Goal: Information Seeking & Learning: Learn about a topic

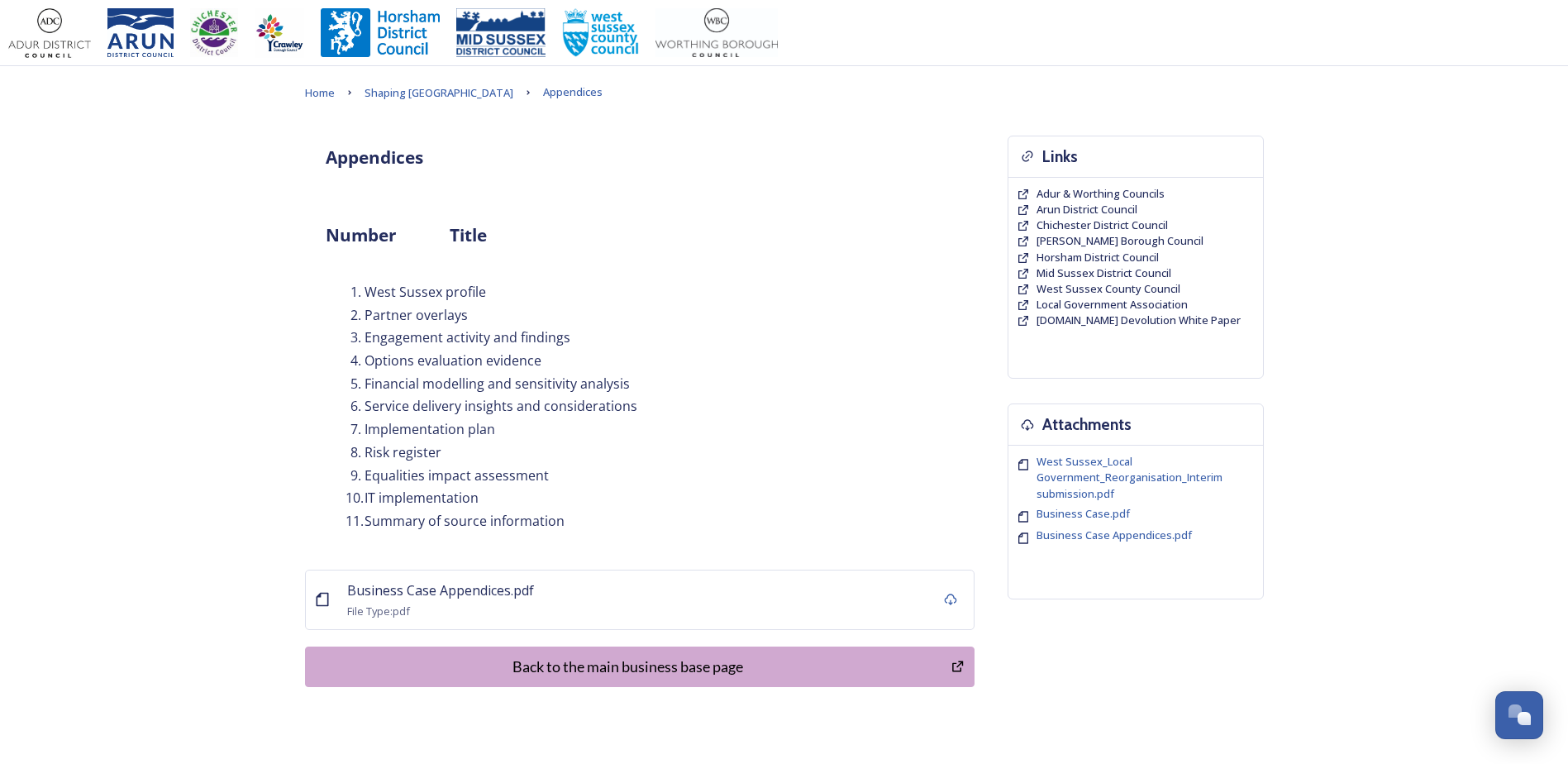
drag, startPoint x: 531, startPoint y: 295, endPoint x: 451, endPoint y: 284, distance: 80.8
click at [531, 295] on li "West Sussex profile" at bounding box center [650, 293] width 608 height 19
click at [458, 261] on p at bounding box center [639, 265] width 629 height 19
click at [386, 93] on span "Shaping [GEOGRAPHIC_DATA]" at bounding box center [438, 92] width 149 height 15
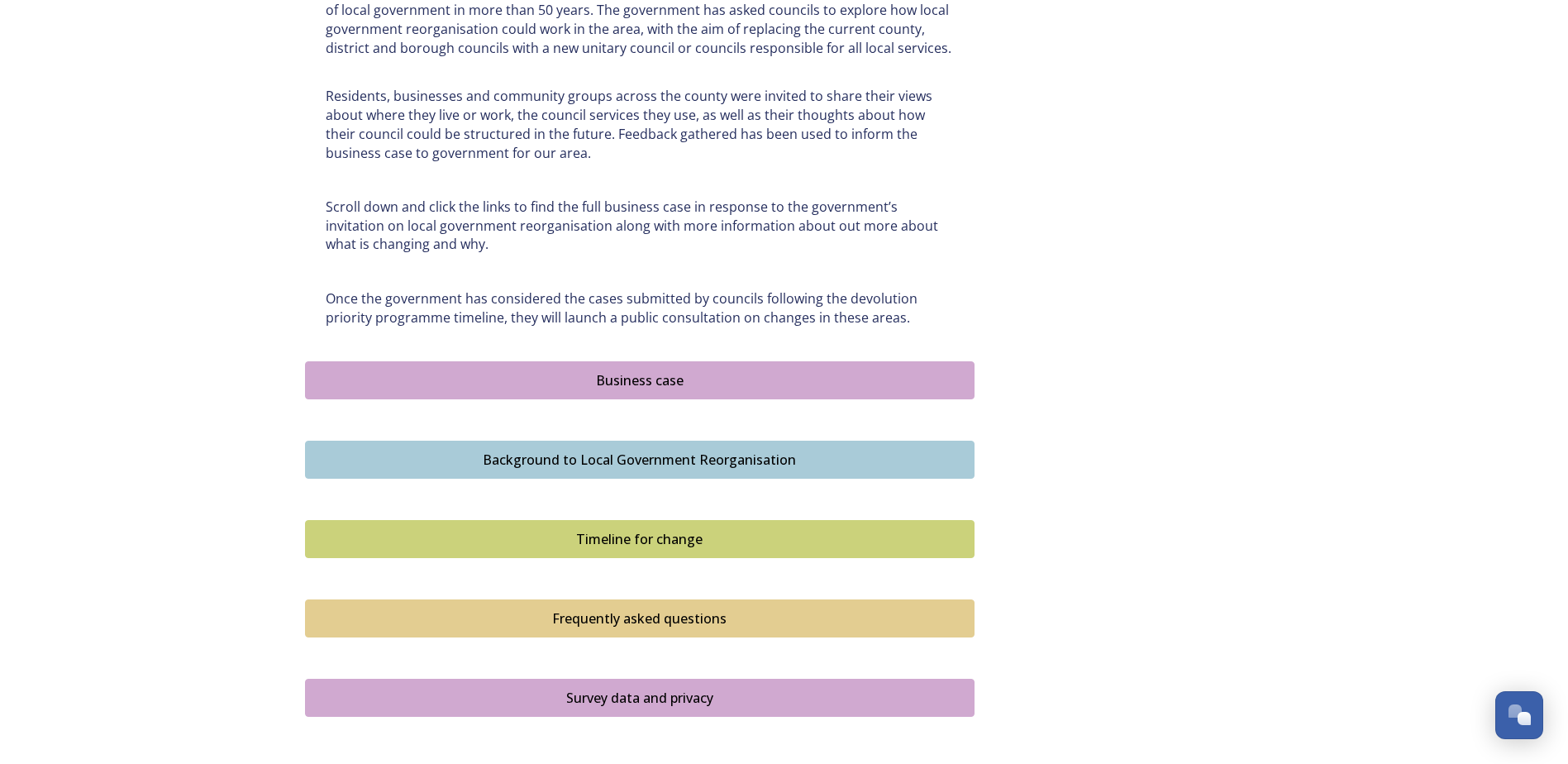
scroll to position [827, 0]
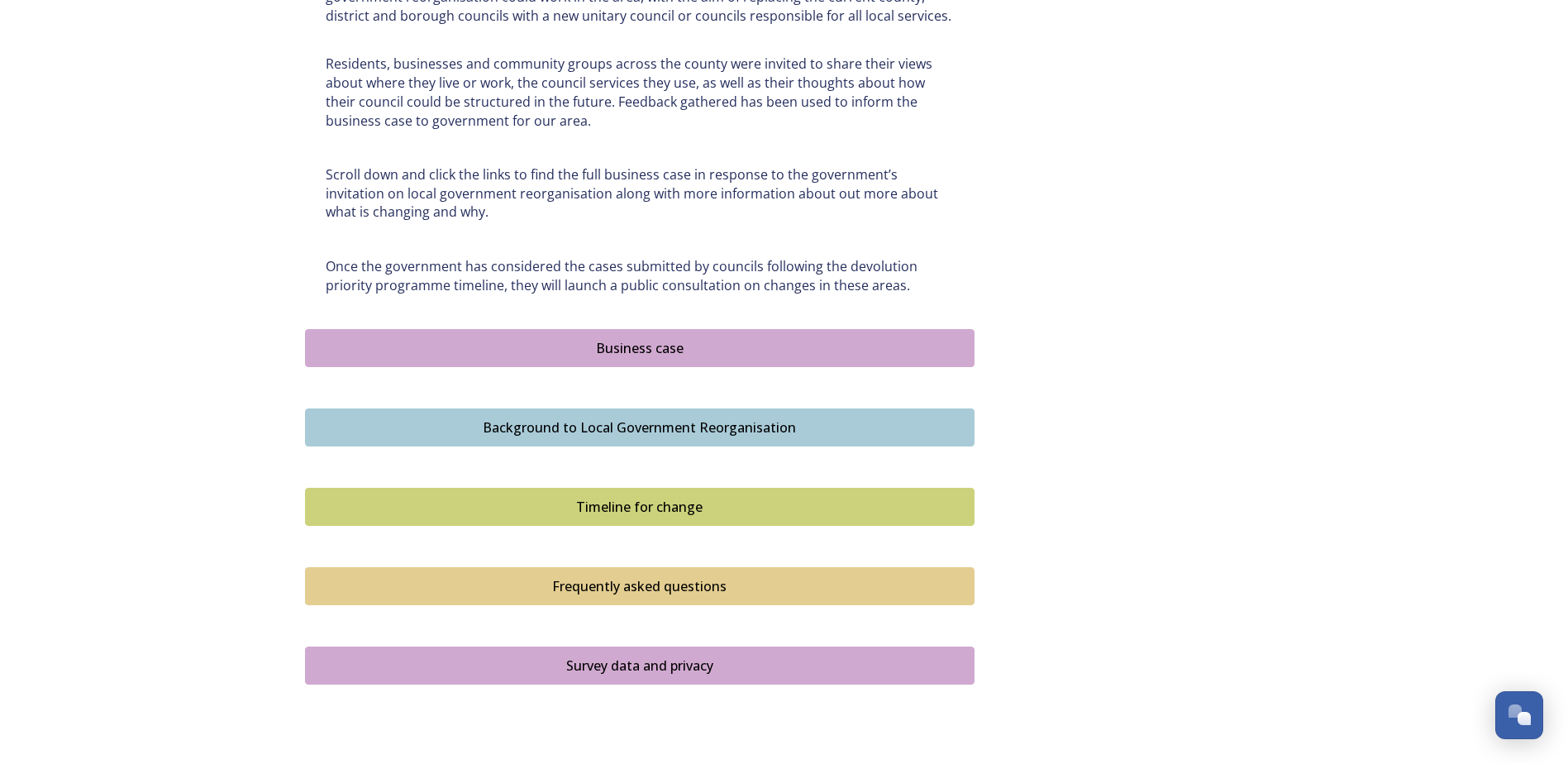
click at [633, 349] on div "Business case" at bounding box center [639, 348] width 651 height 19
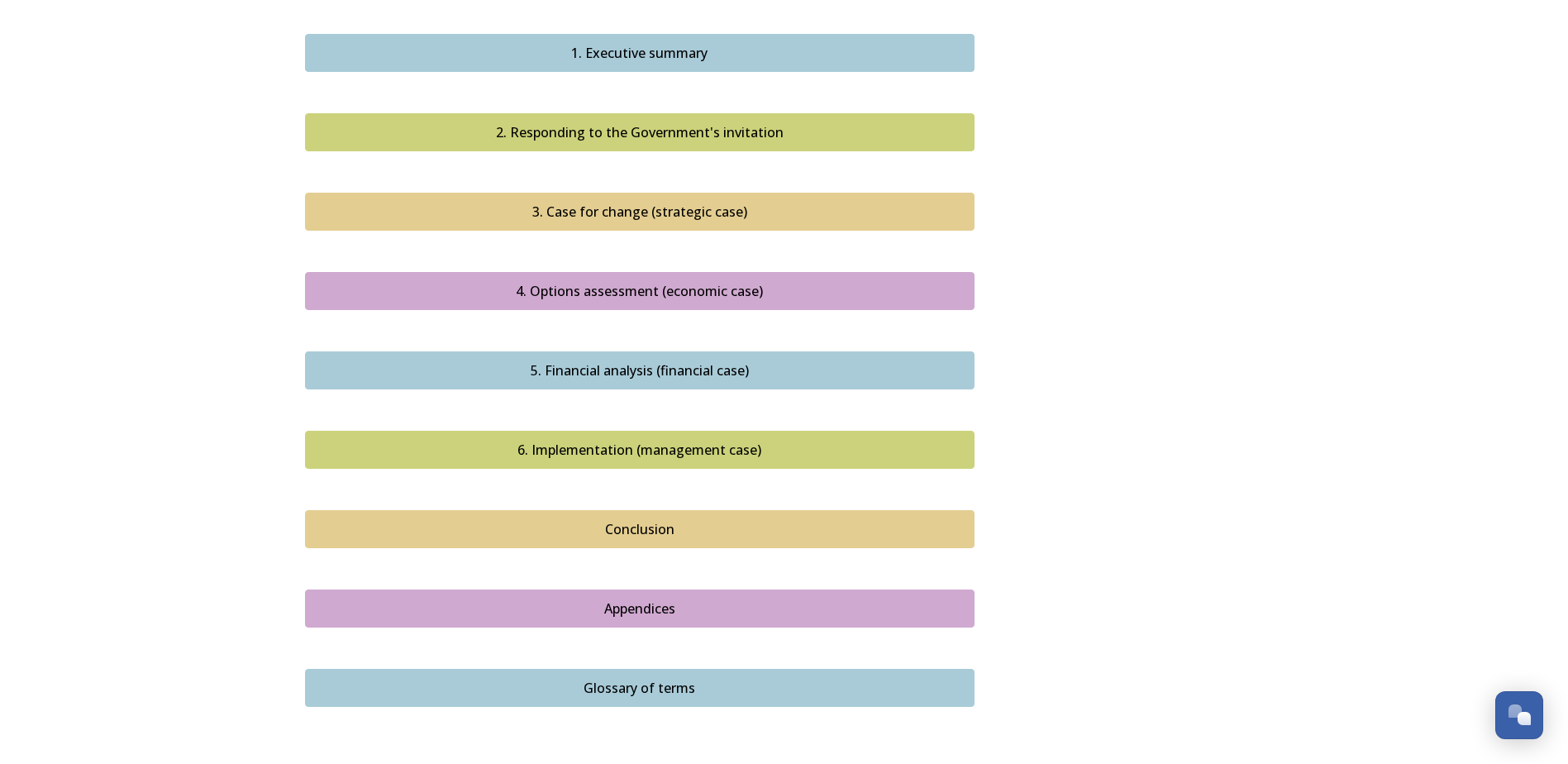
scroll to position [1654, 0]
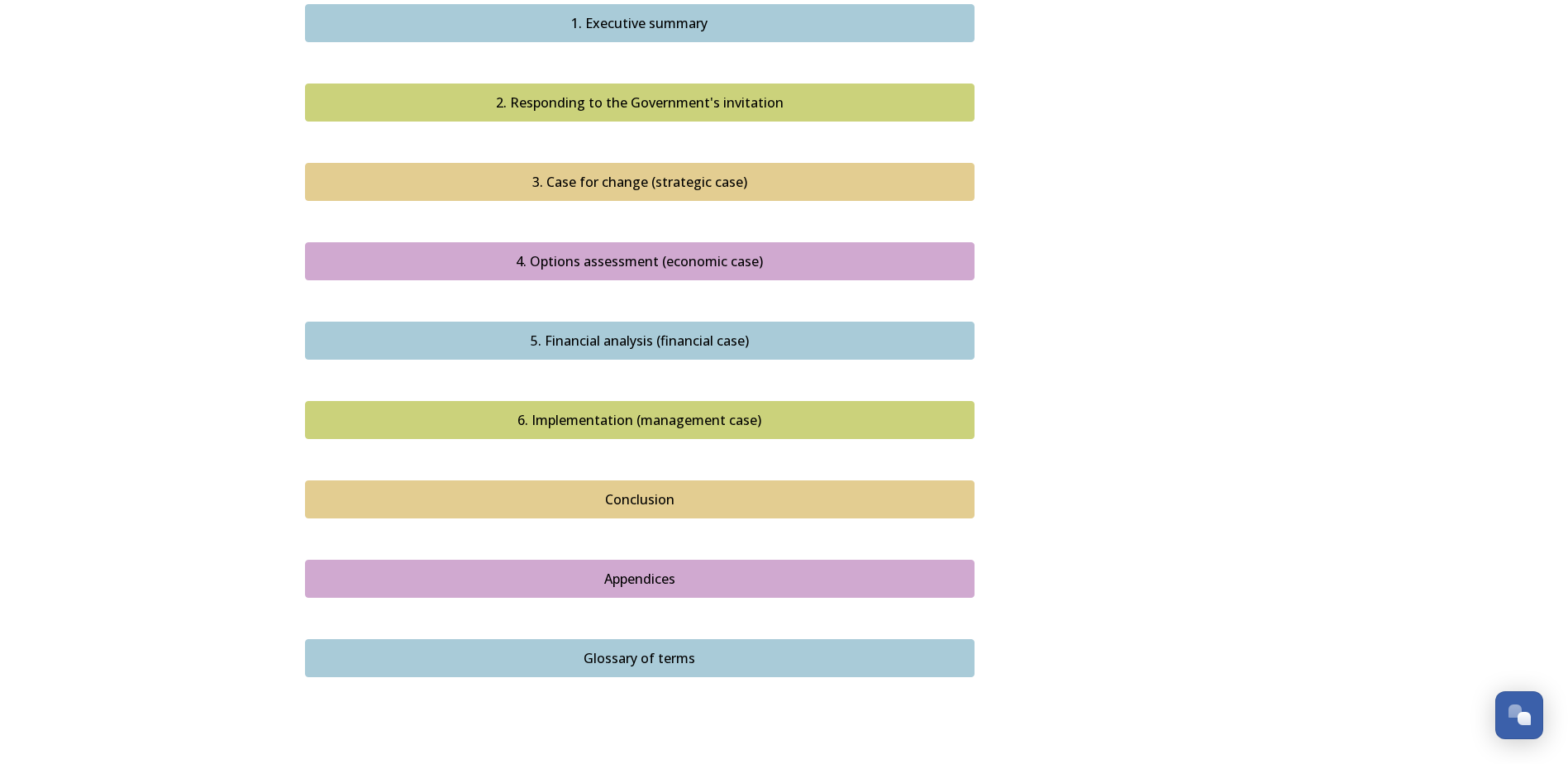
click at [565, 410] on div "6. Implementation (management case)" at bounding box center [639, 420] width 651 height 19
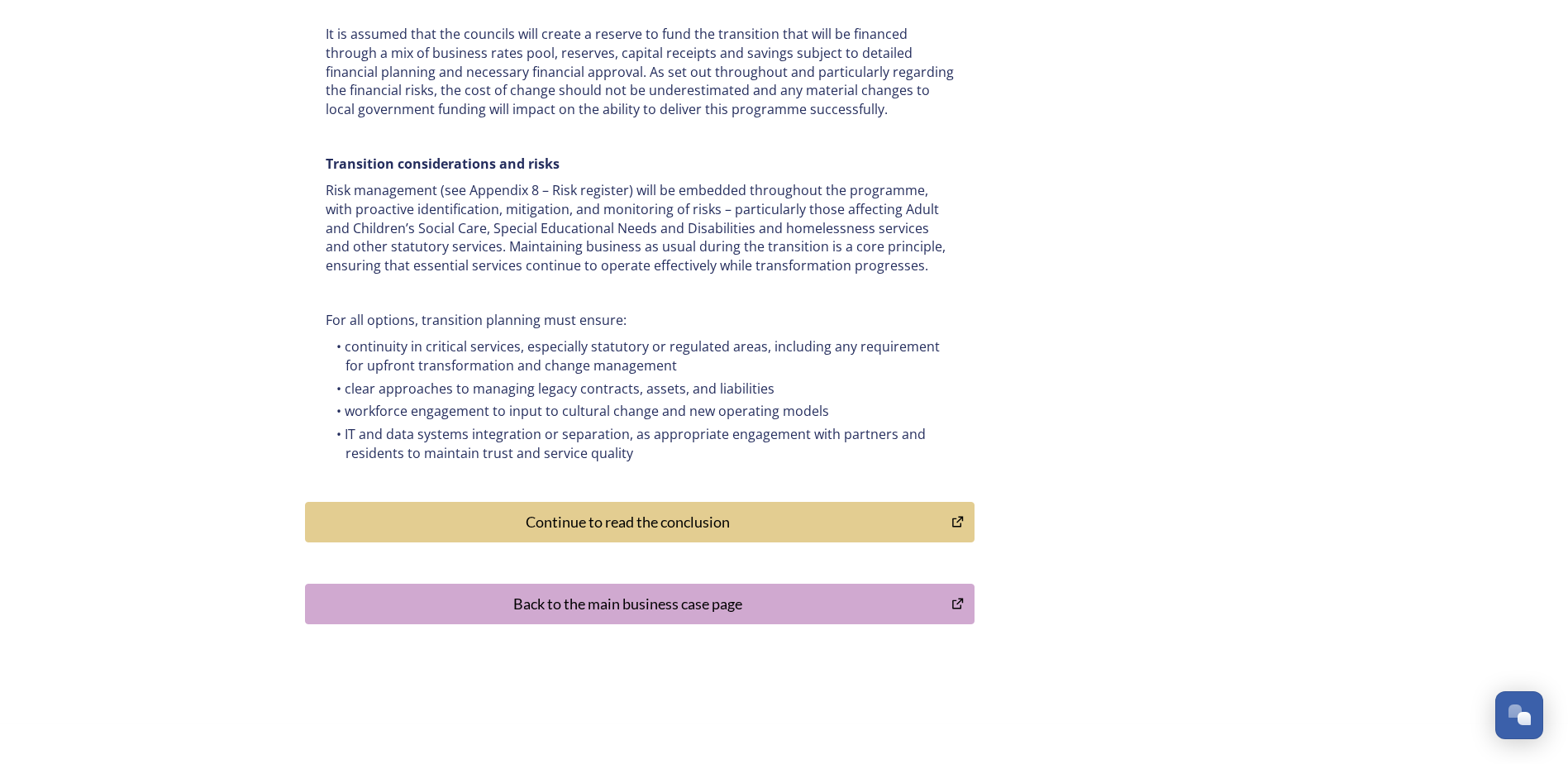
scroll to position [7222, 0]
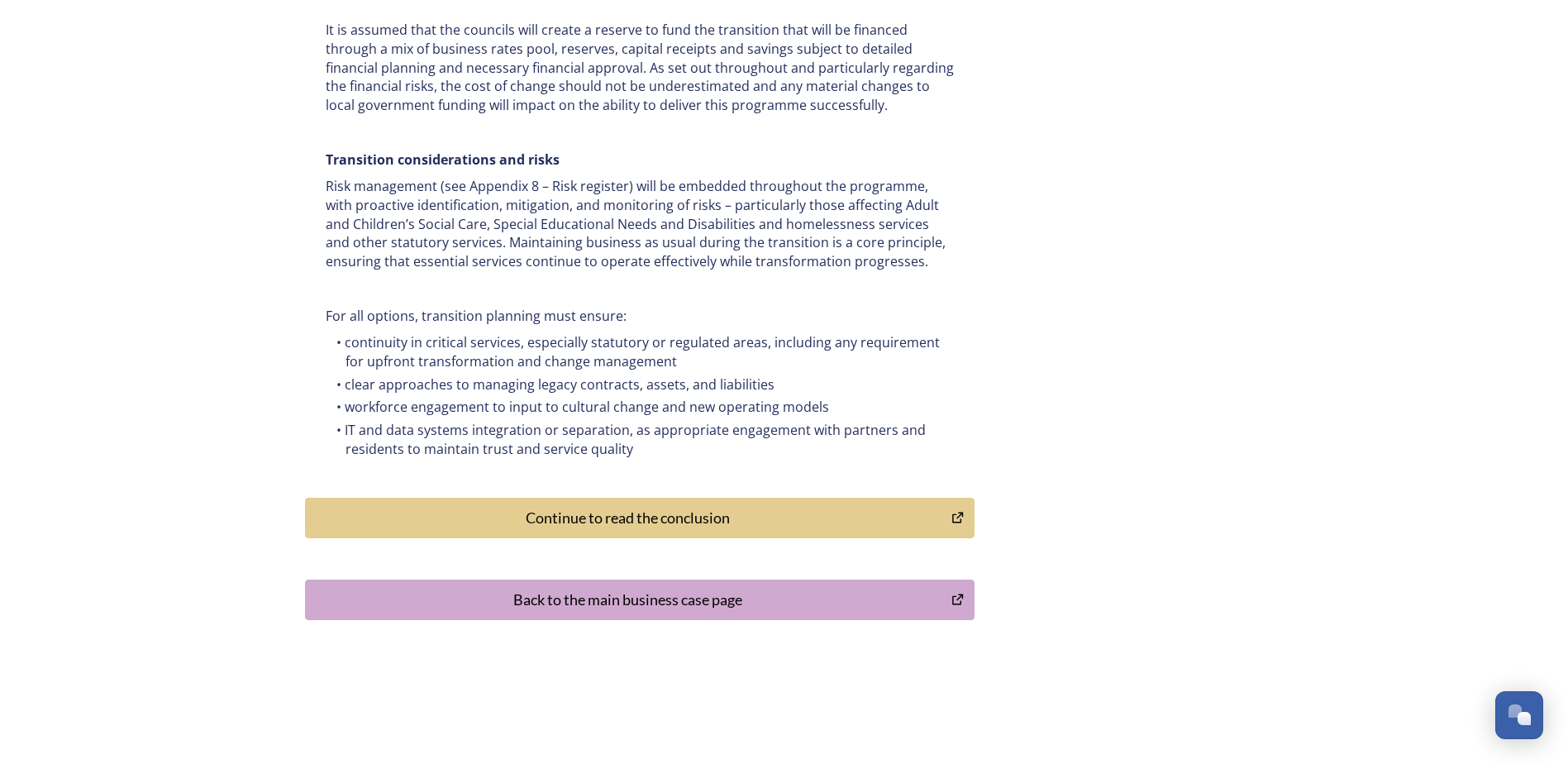
click at [662, 589] on div "Back to the main business case page" at bounding box center [628, 600] width 629 height 22
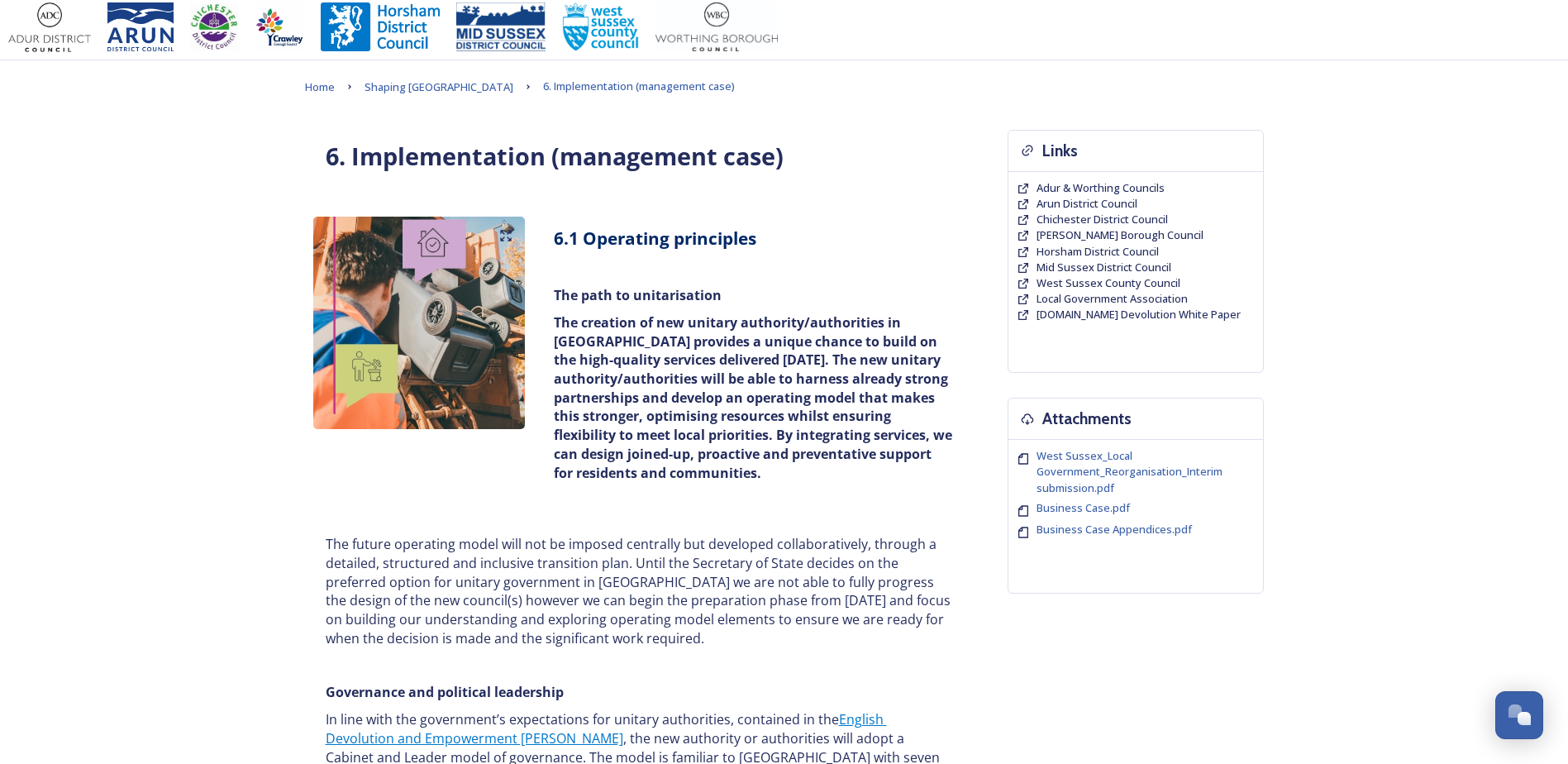
scroll to position [0, 0]
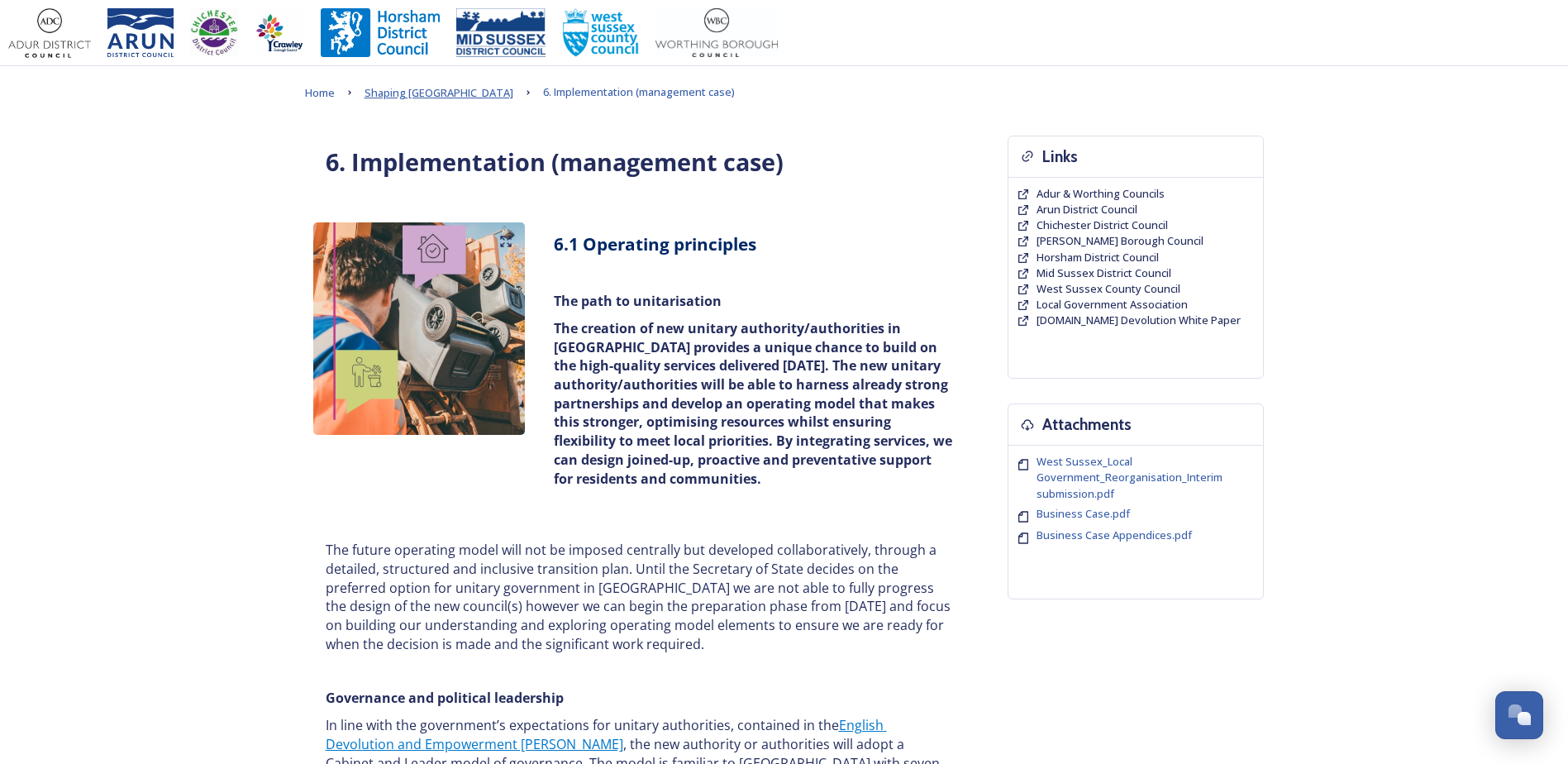
click at [452, 94] on span "Shaping [GEOGRAPHIC_DATA]" at bounding box center [438, 92] width 149 height 15
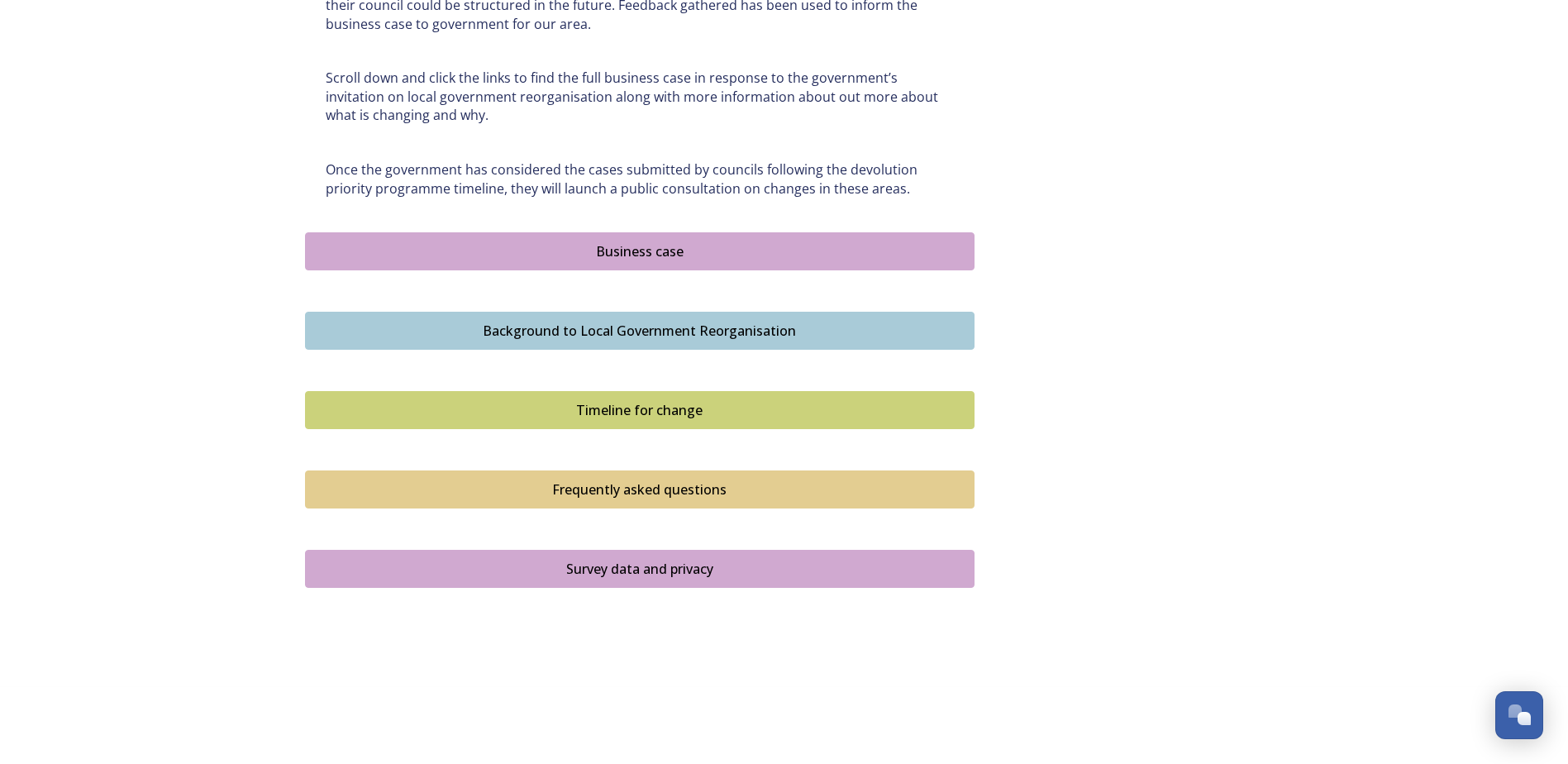
scroll to position [928, 0]
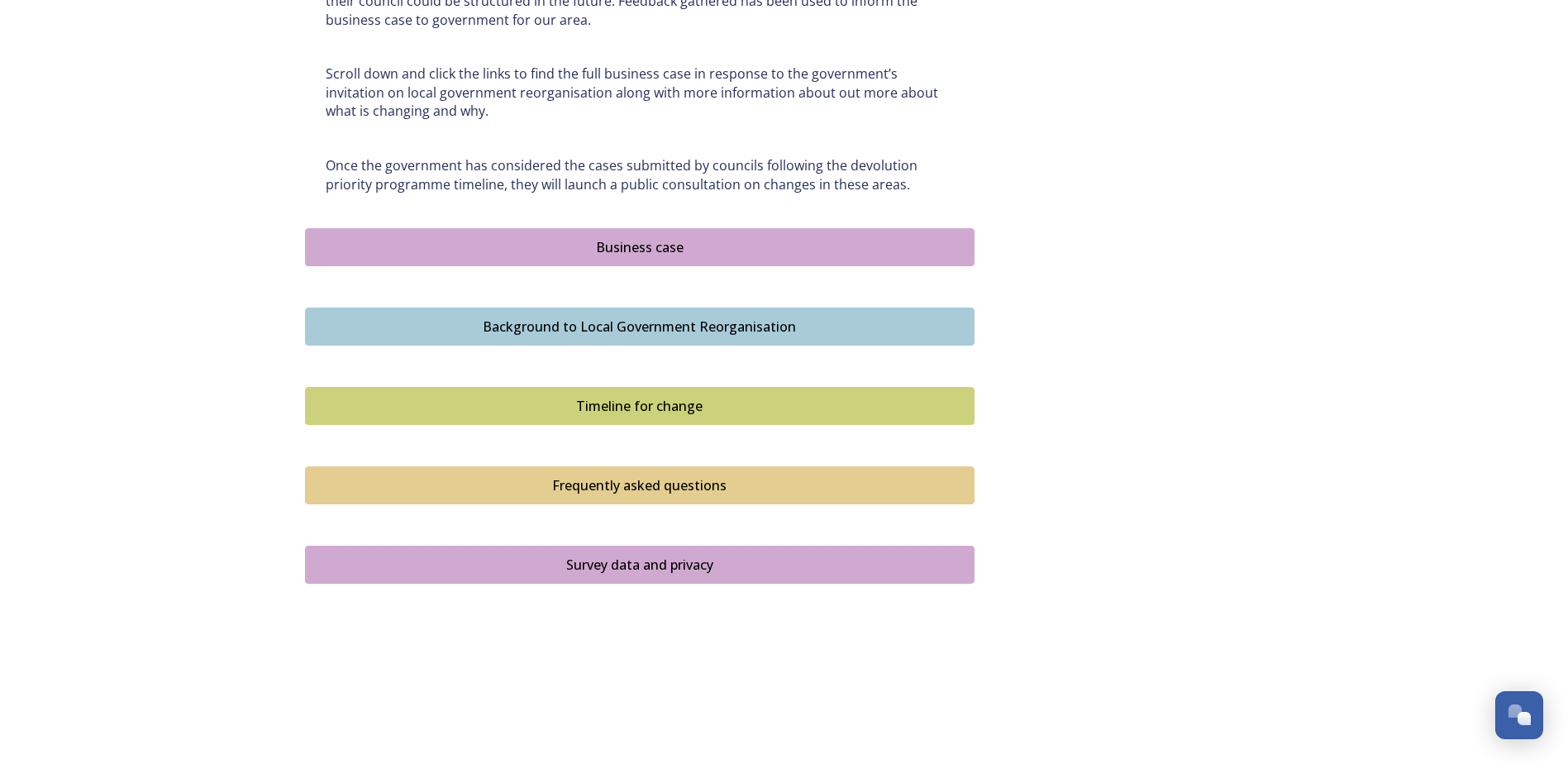
click at [666, 254] on div "Business case" at bounding box center [639, 247] width 651 height 19
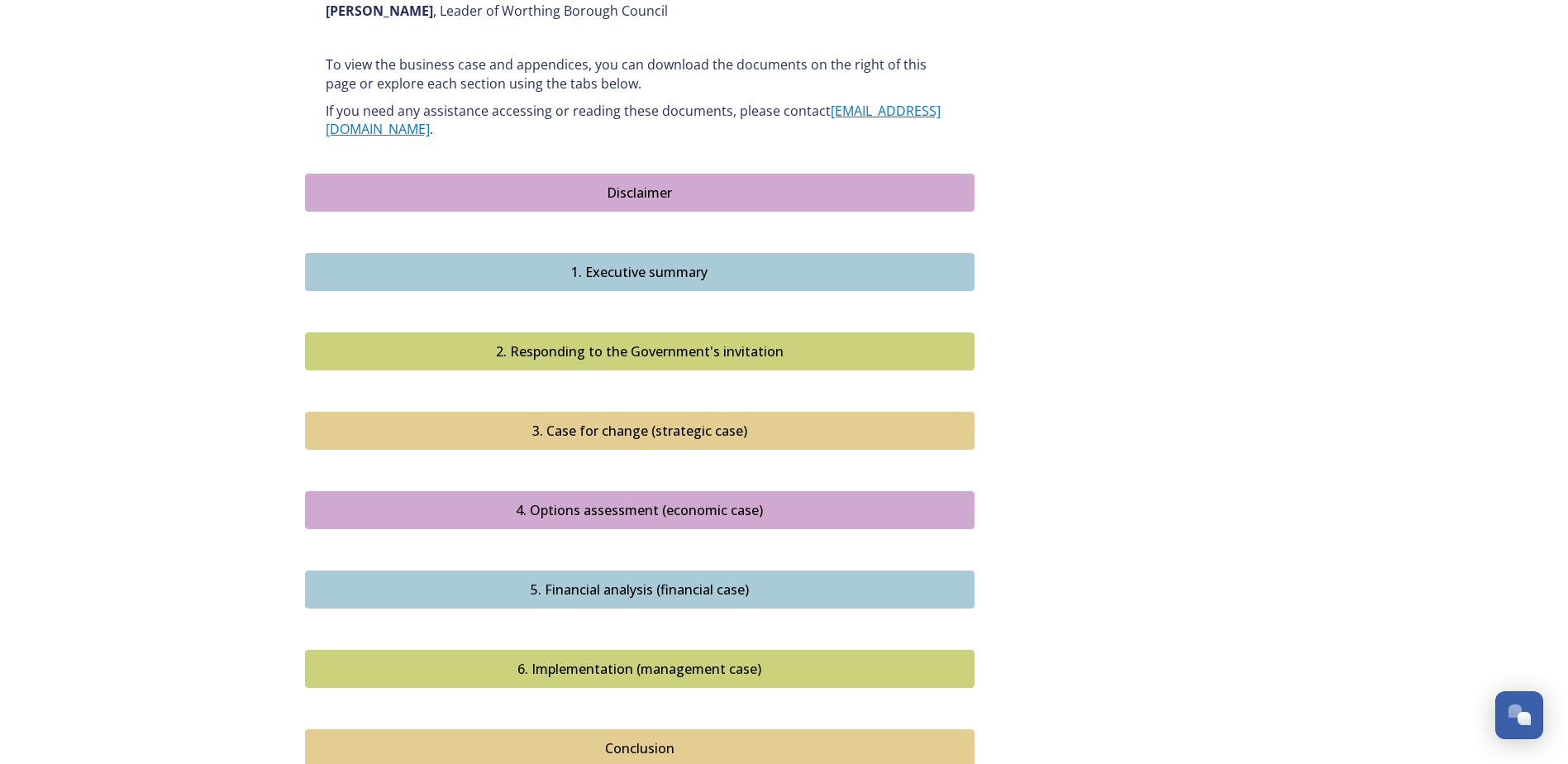
scroll to position [1406, 0]
click at [581, 500] on div "4. Options assessment (economic case)" at bounding box center [639, 509] width 651 height 19
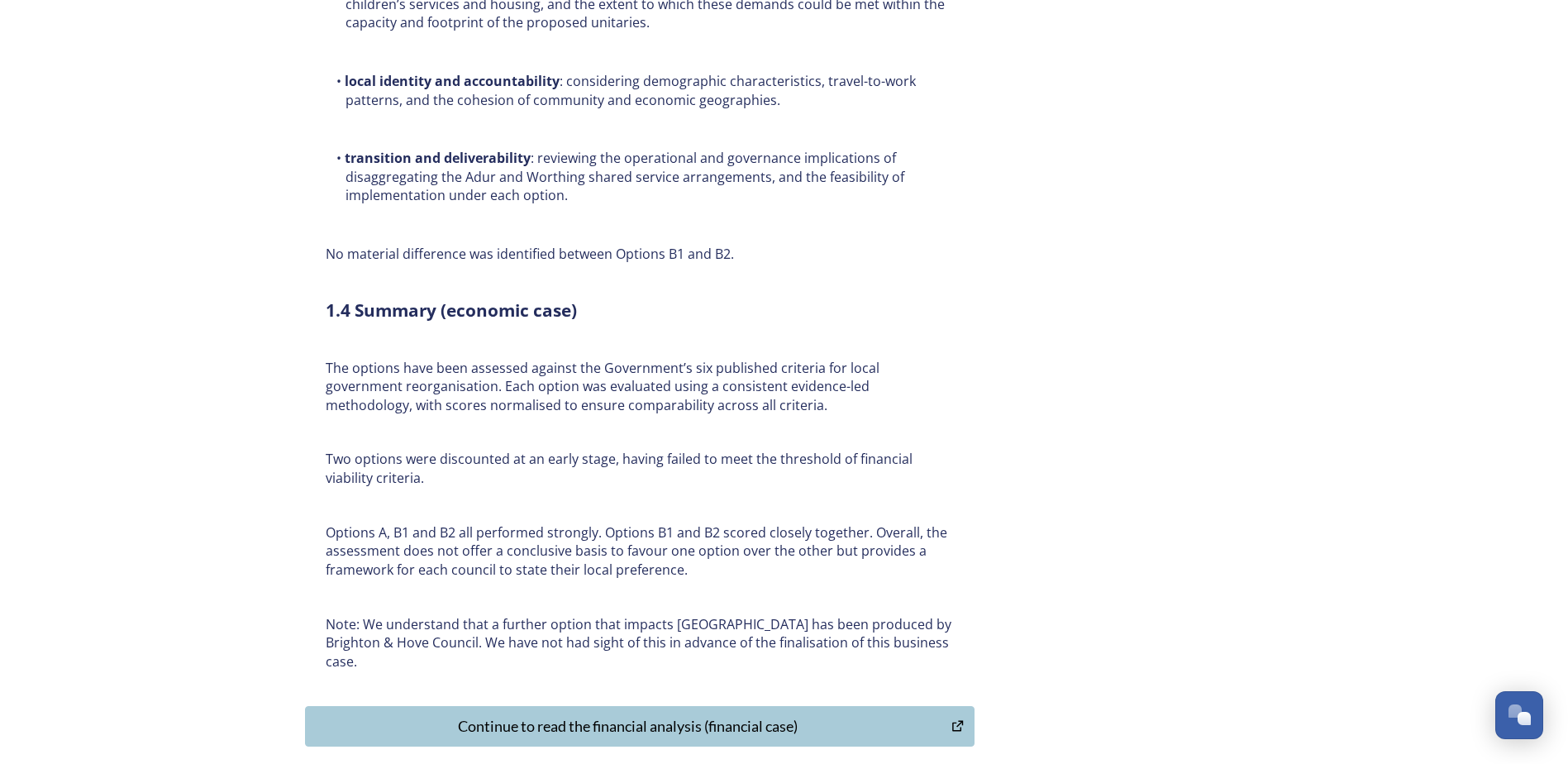
scroll to position [12130, 0]
